Goal: Ask a question

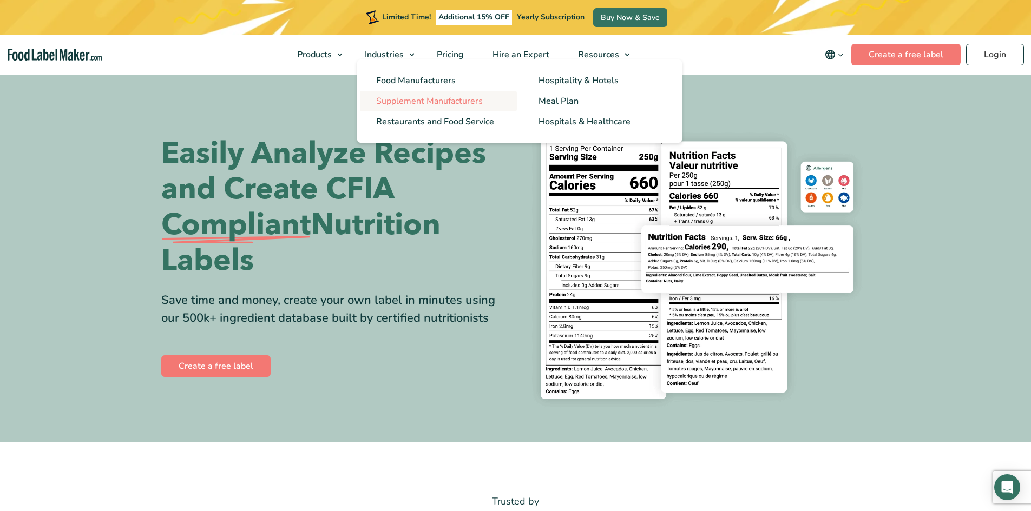
click at [411, 99] on span "Supplement Manufacturers" at bounding box center [429, 101] width 107 height 12
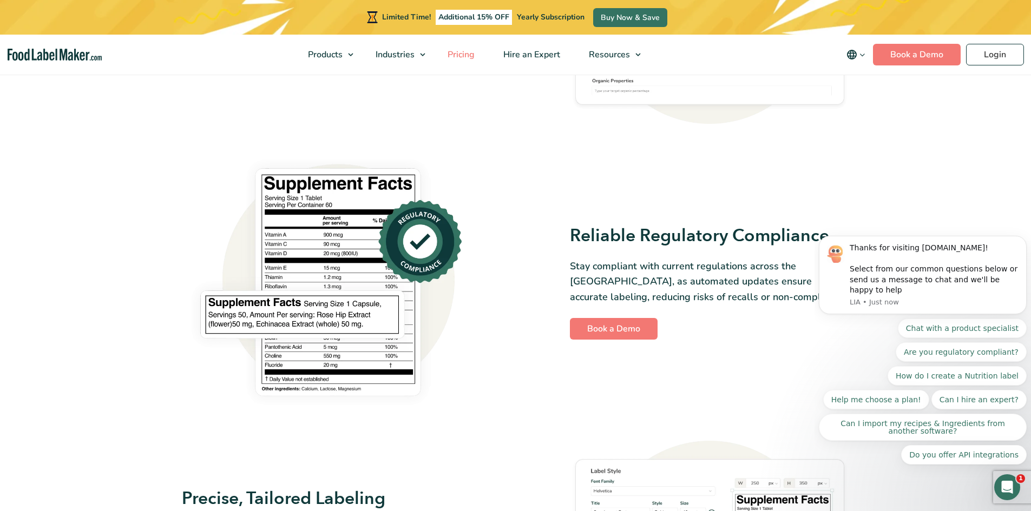
click at [459, 51] on span "Pricing" at bounding box center [459, 55] width 31 height 12
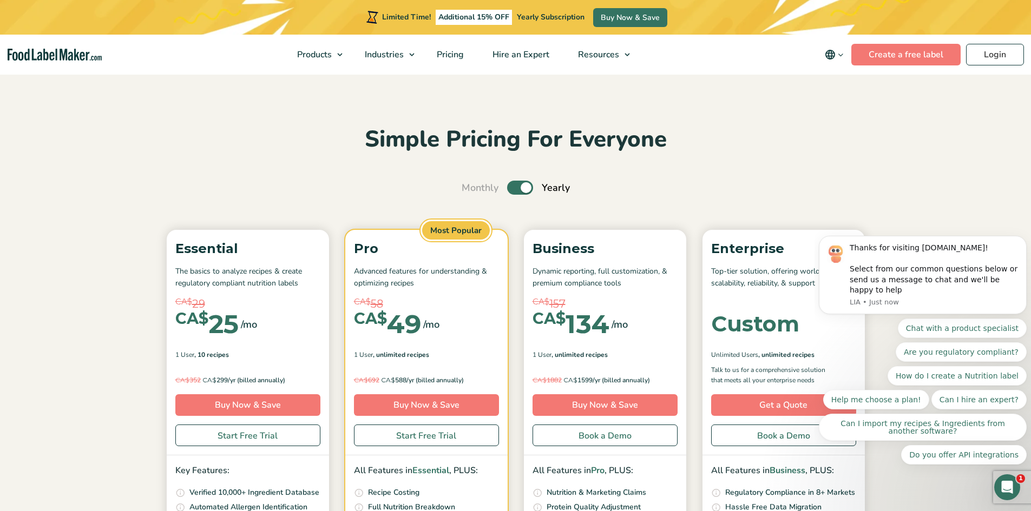
click at [299, 230] on div "Essential The basics to analyze recipes & create regulatory compliant nutrition…" at bounding box center [248, 343] width 162 height 226
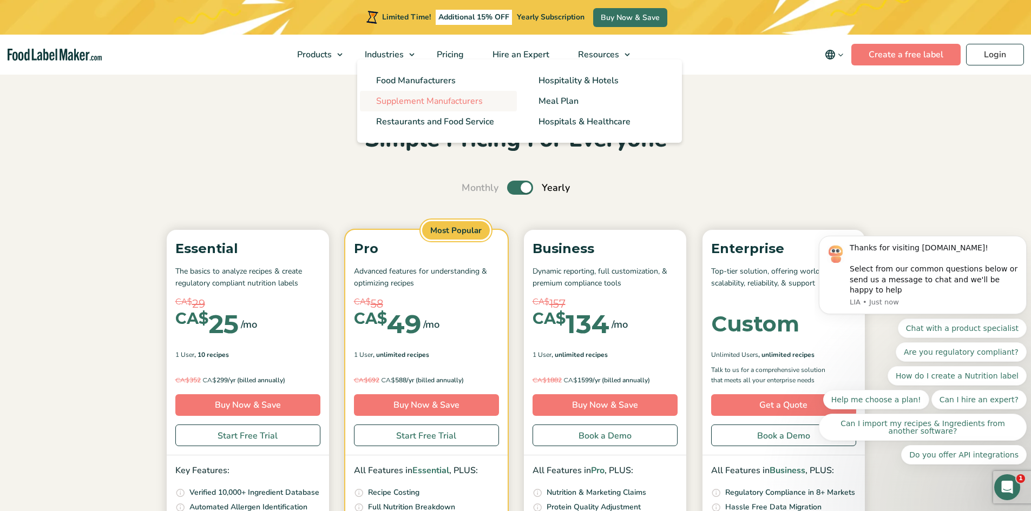
click at [411, 103] on span "Supplement Manufacturers" at bounding box center [429, 101] width 107 height 12
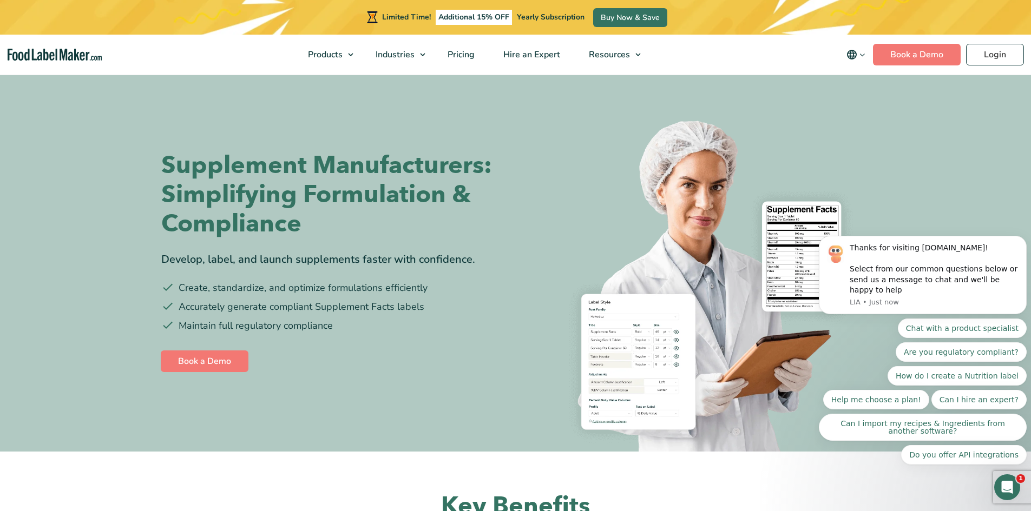
scroll to position [2464, 0]
click at [978, 324] on button "Chat with a product specialist" at bounding box center [962, 328] width 129 height 19
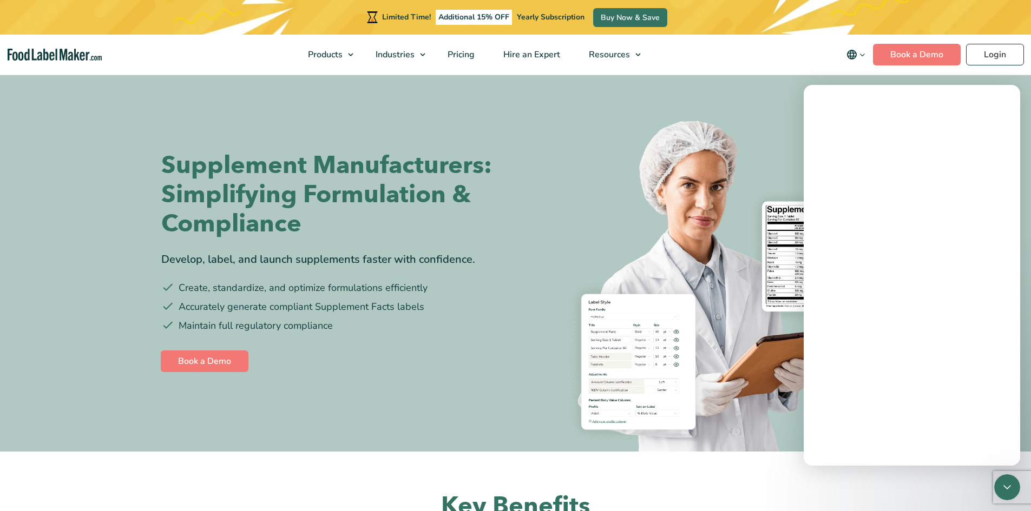
scroll to position [0, 0]
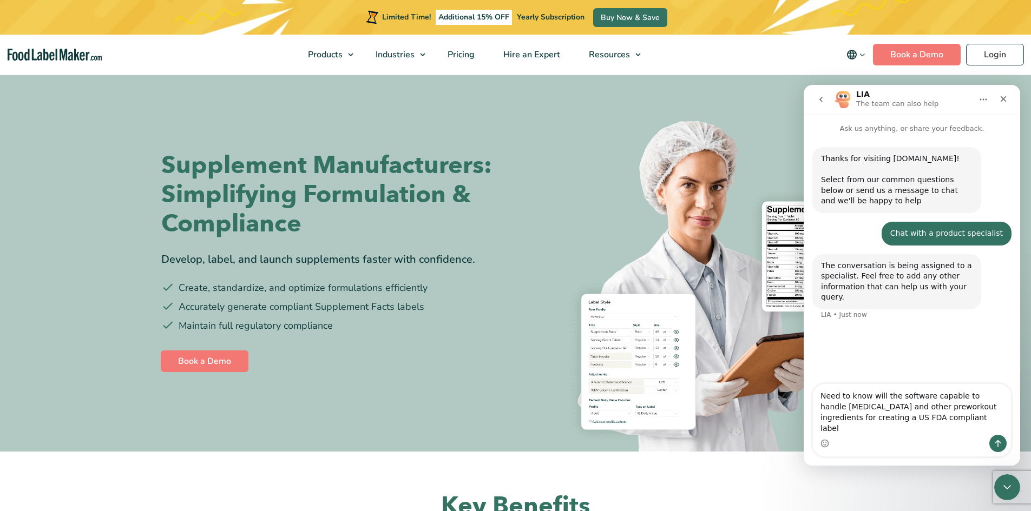
type textarea "Need to know will the software capable to handle [MEDICAL_DATA] and other prewo…"
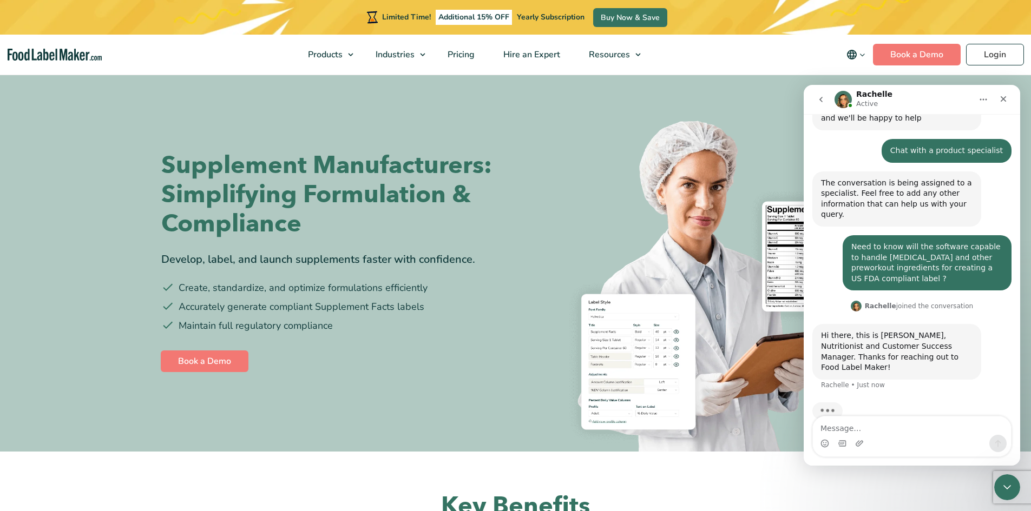
scroll to position [48, 0]
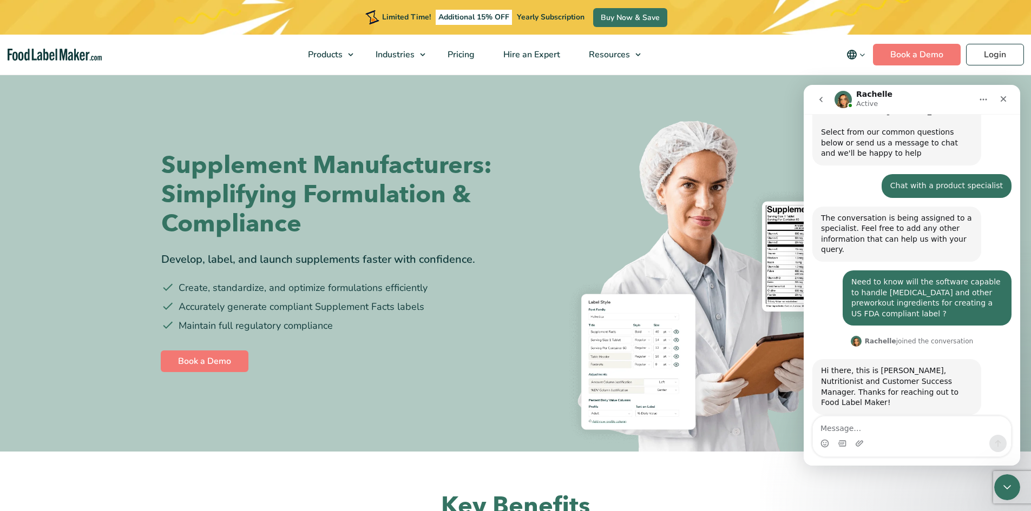
click at [913, 299] on div "Need to know will the software capable to handle amino acids and other preworko…" at bounding box center [926, 298] width 151 height 42
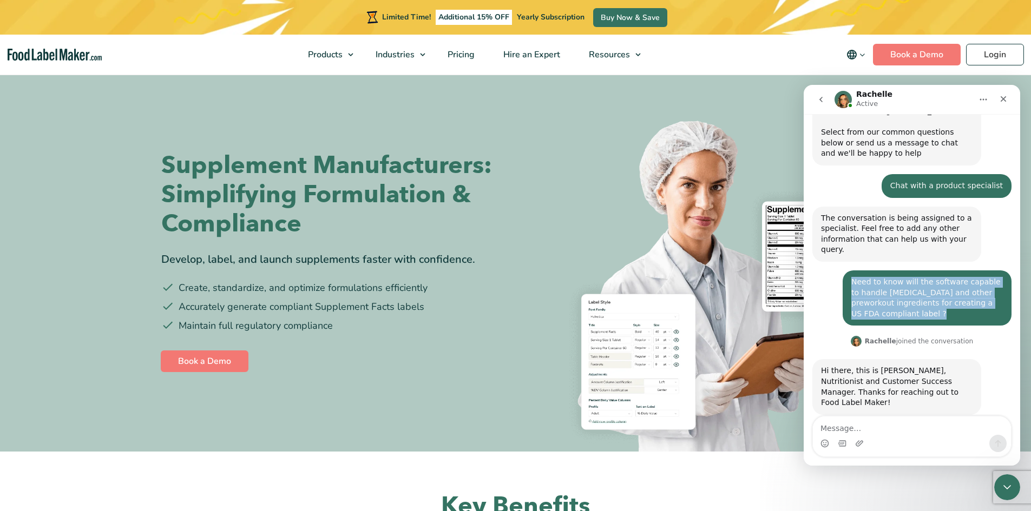
click at [913, 299] on div "Need to know will the software capable to handle amino acids and other preworko…" at bounding box center [926, 298] width 151 height 42
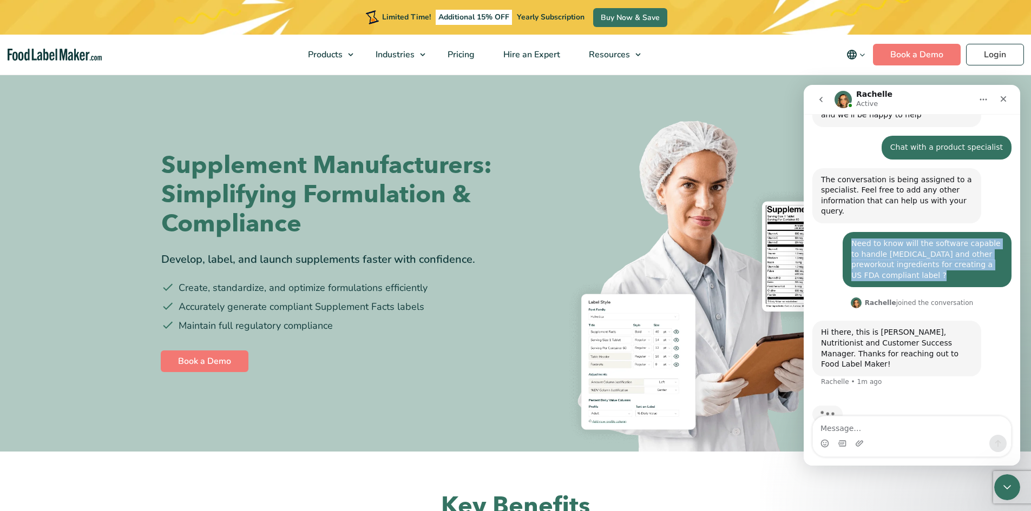
scroll to position [89, 0]
